Goal: Find specific page/section: Find specific page/section

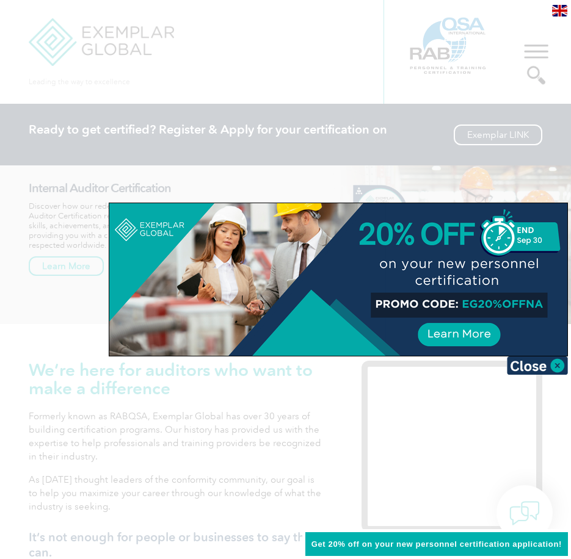
click at [319, 70] on div at bounding box center [285, 279] width 571 height 559
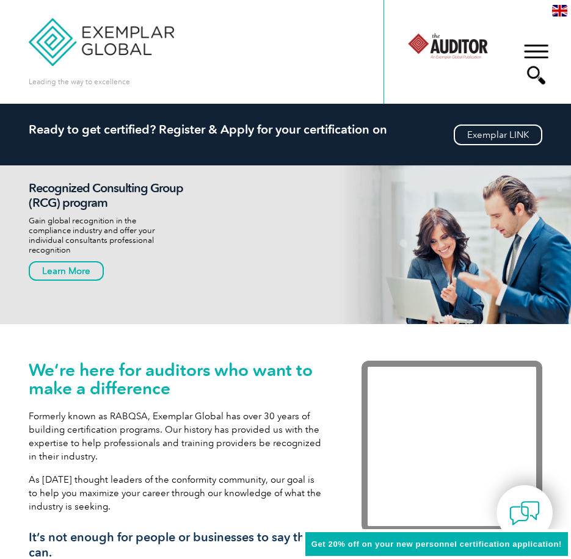
click at [531, 79] on div "▼" at bounding box center [535, 64] width 33 height 61
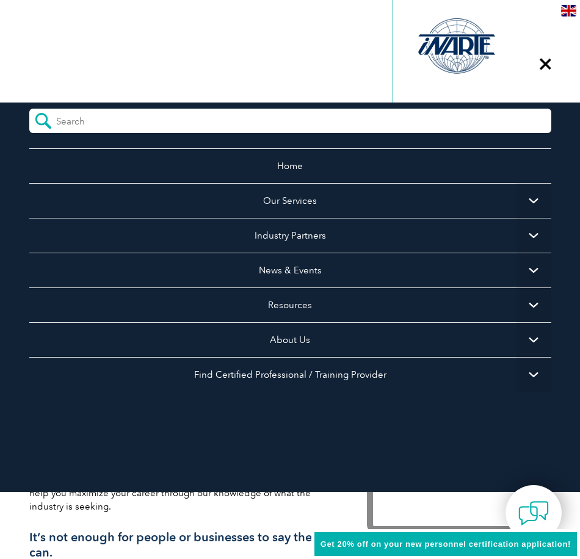
click at [59, 119] on input "search" at bounding box center [110, 118] width 109 height 18
paste input "QMS-RD-194"
type input "QMS-RD-194"
click at [29, 109] on input "submit" at bounding box center [42, 121] width 27 height 24
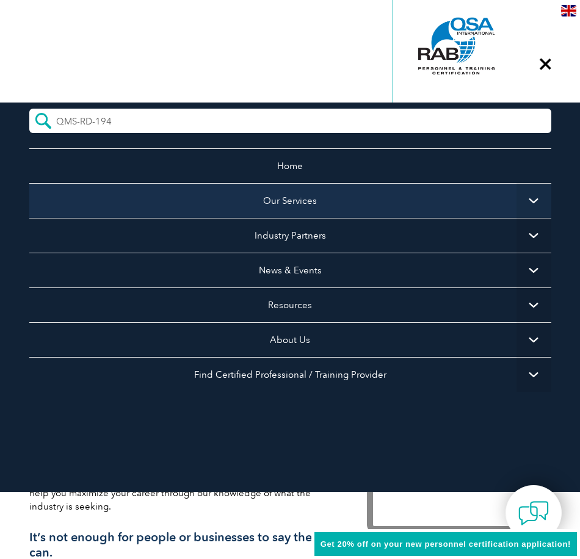
click at [304, 203] on link "Our Services" at bounding box center [290, 200] width 522 height 35
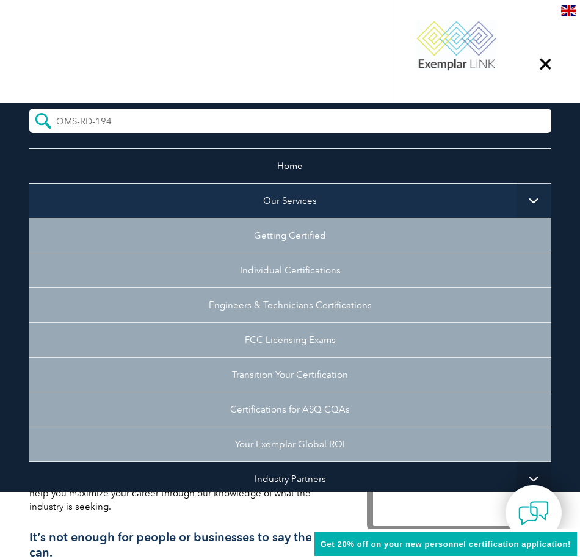
click at [300, 214] on link "Our Services" at bounding box center [290, 200] width 522 height 35
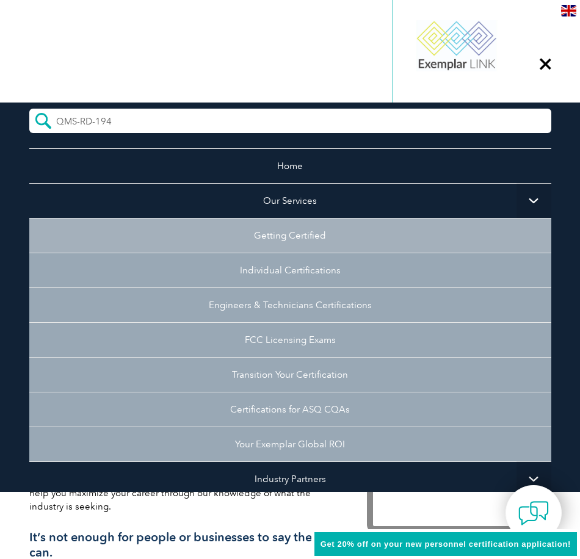
click at [301, 236] on link "Getting Certified" at bounding box center [290, 235] width 522 height 35
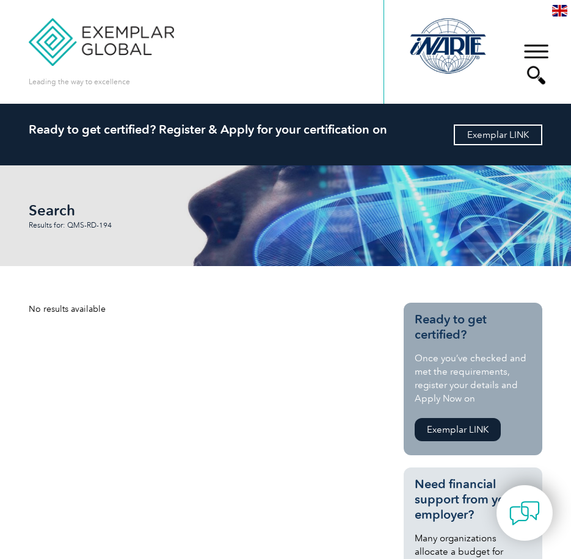
click at [495, 140] on link "Exemplar LINK" at bounding box center [497, 134] width 88 height 21
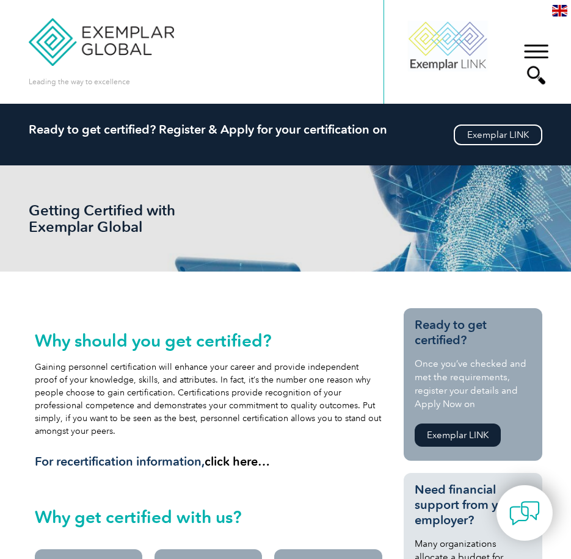
click at [538, 55] on div "▼" at bounding box center [535, 64] width 33 height 61
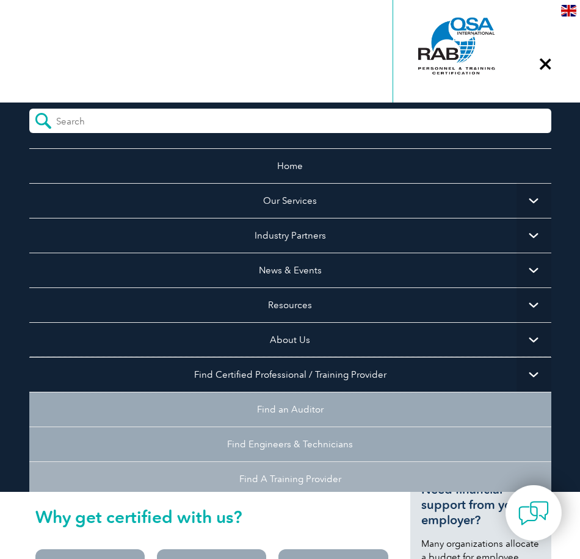
scroll to position [109, 0]
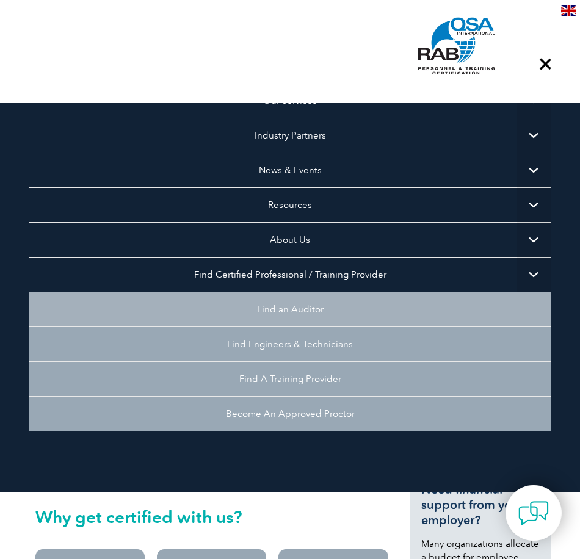
click at [315, 306] on link "Find an Auditor" at bounding box center [290, 309] width 522 height 35
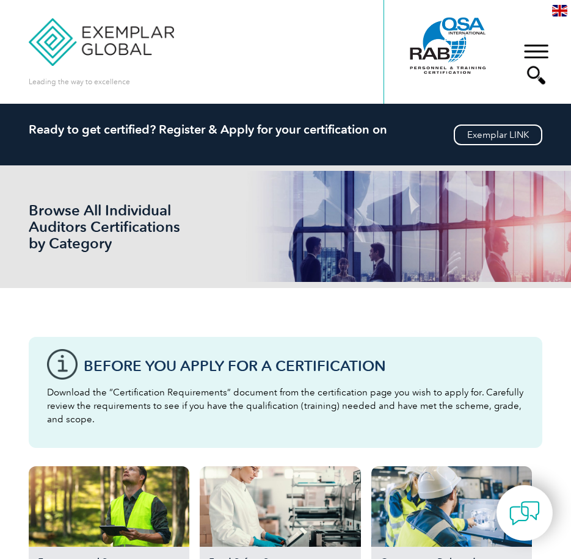
drag, startPoint x: 528, startPoint y: 80, endPoint x: 530, endPoint y: 73, distance: 7.4
click at [528, 78] on div "▼" at bounding box center [535, 64] width 33 height 61
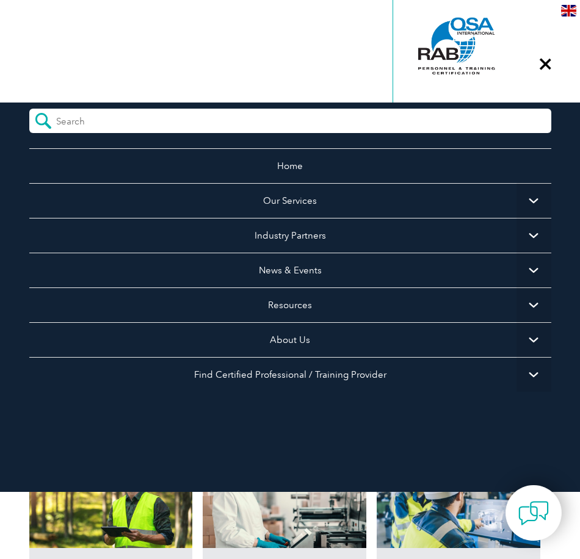
click at [539, 64] on div "▼" at bounding box center [544, 64] width 33 height 61
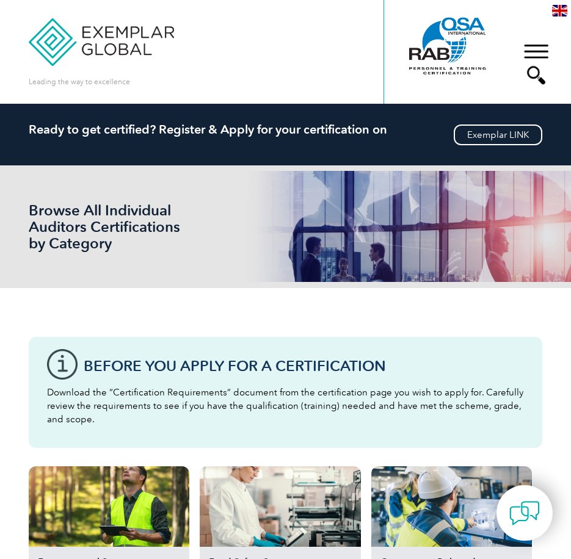
click at [538, 48] on div "▼" at bounding box center [535, 64] width 33 height 61
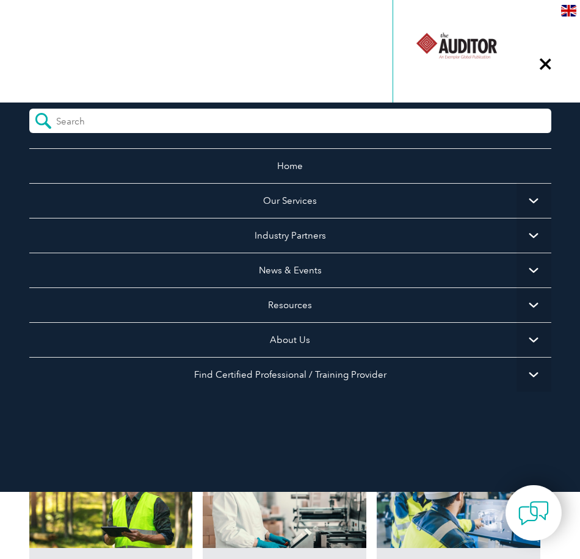
click at [570, 5] on img at bounding box center [568, 11] width 15 height 12
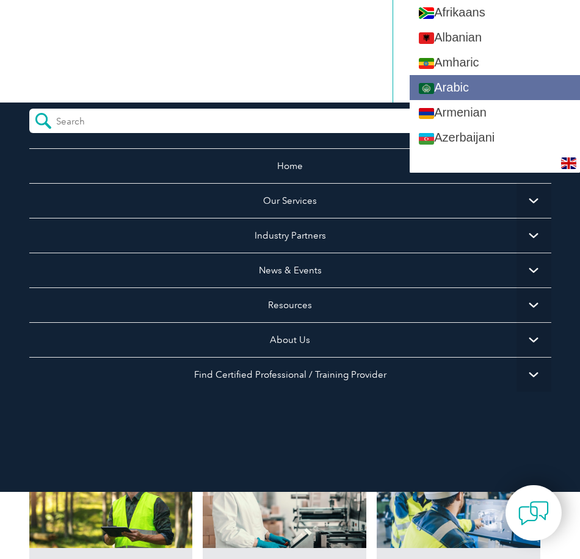
click at [485, 94] on link "Arabic" at bounding box center [494, 87] width 170 height 25
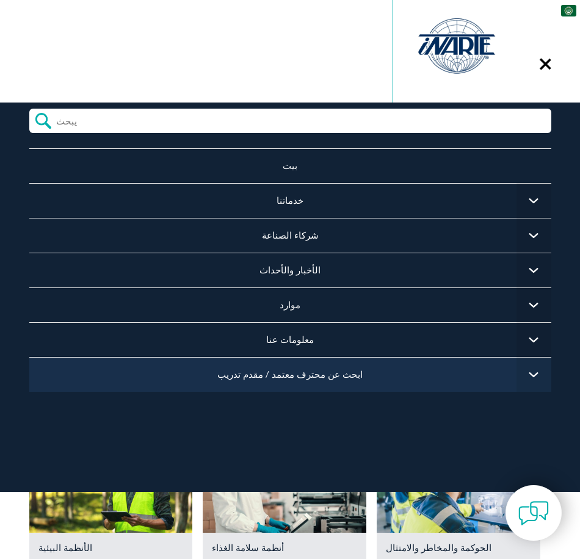
click at [316, 372] on font "ابحث عن محترف معتمد / مقدم تدريب" at bounding box center [289, 374] width 145 height 11
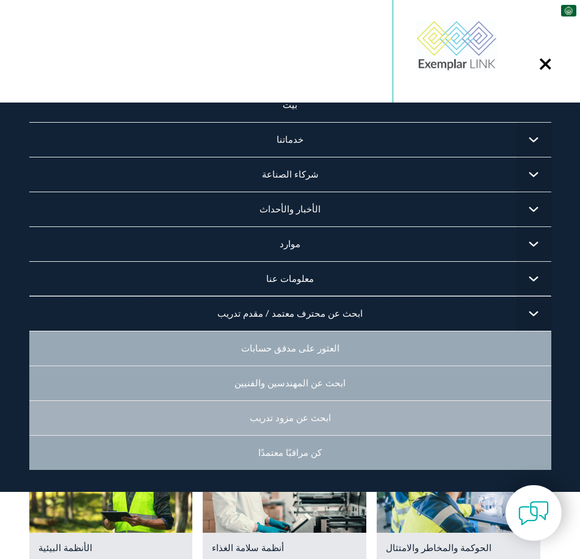
scroll to position [109, 0]
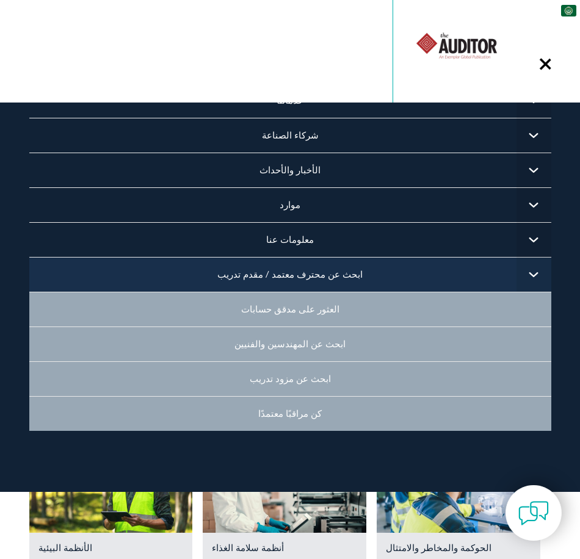
click at [301, 257] on link "ابحث عن محترف معتمد / مقدم تدريب" at bounding box center [290, 274] width 522 height 35
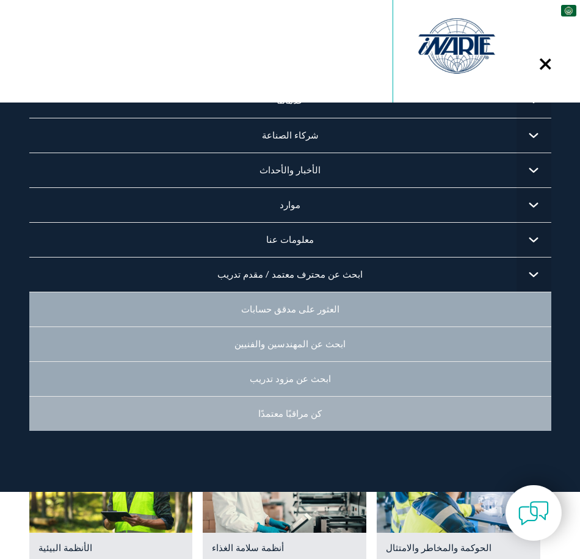
click at [311, 412] on link "كن مراقبًا معتمدًا" at bounding box center [290, 413] width 522 height 35
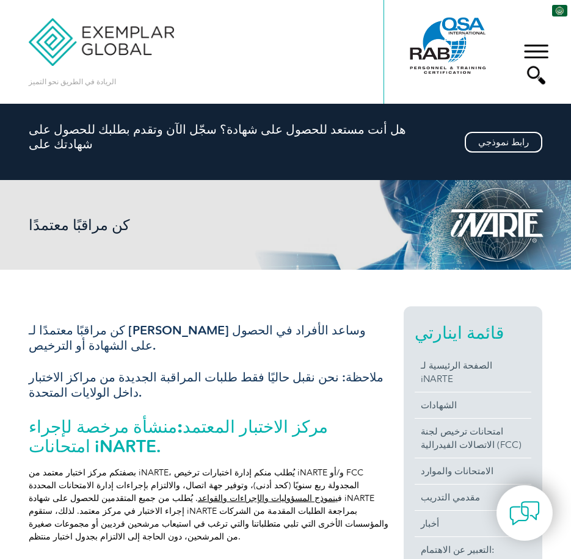
click at [538, 53] on div "▼" at bounding box center [535, 64] width 33 height 61
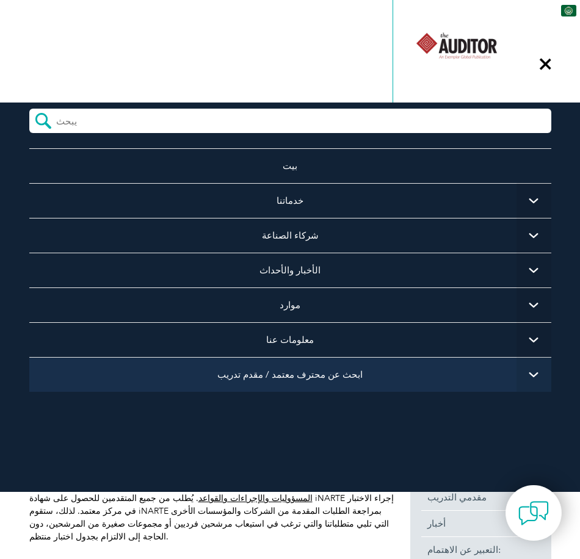
click at [273, 368] on link "ابحث عن محترف معتمد / مقدم تدريب" at bounding box center [290, 374] width 522 height 35
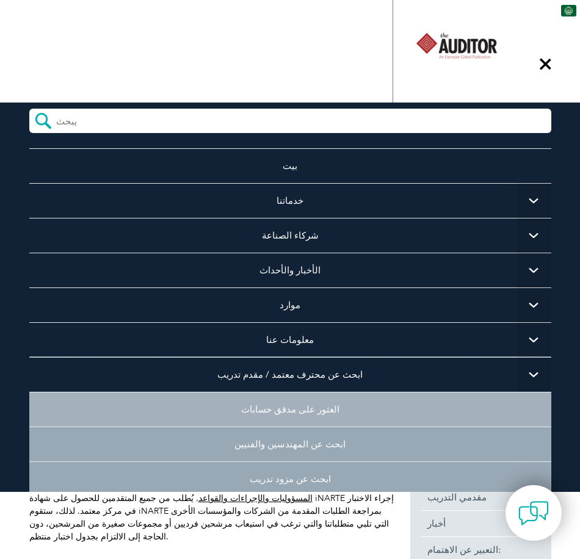
scroll to position [109, 0]
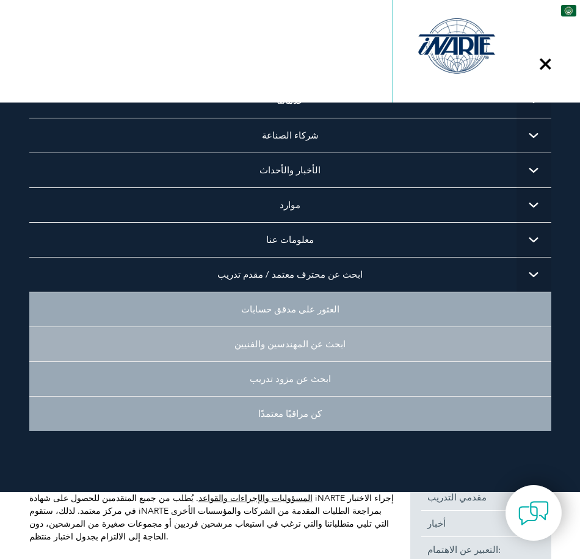
click at [304, 339] on font "ابحث عن المهندسين والفنيين" at bounding box center [289, 344] width 111 height 11
